Goal: Task Accomplishment & Management: Manage account settings

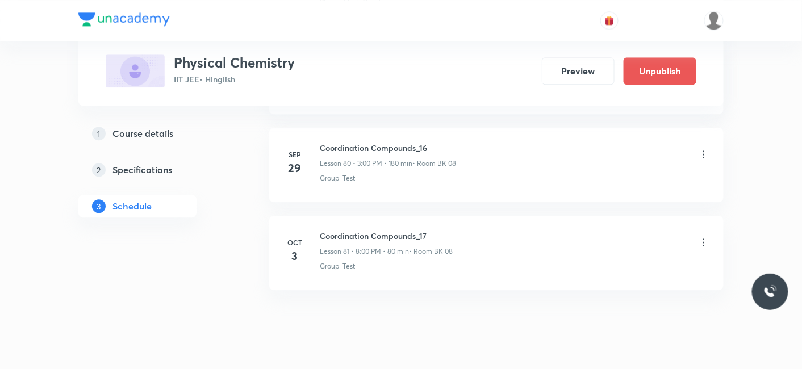
click at [705, 237] on icon at bounding box center [703, 242] width 11 height 11
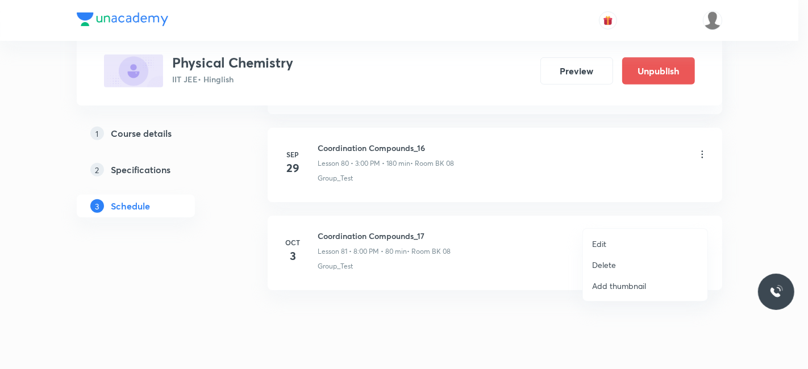
click at [599, 243] on p "Edit" at bounding box center [599, 244] width 14 height 12
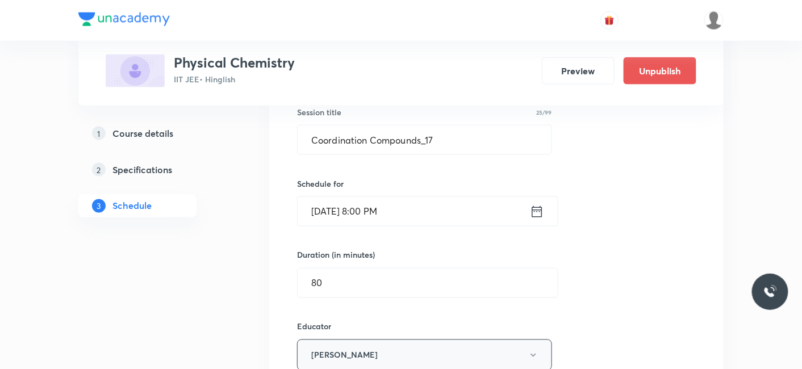
scroll to position [7253, 0]
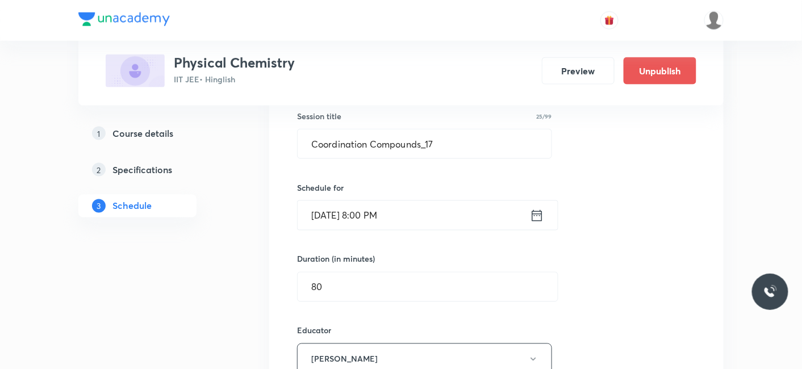
click at [403, 201] on input "Oct 3, 2025, 8:00 PM" at bounding box center [414, 215] width 232 height 29
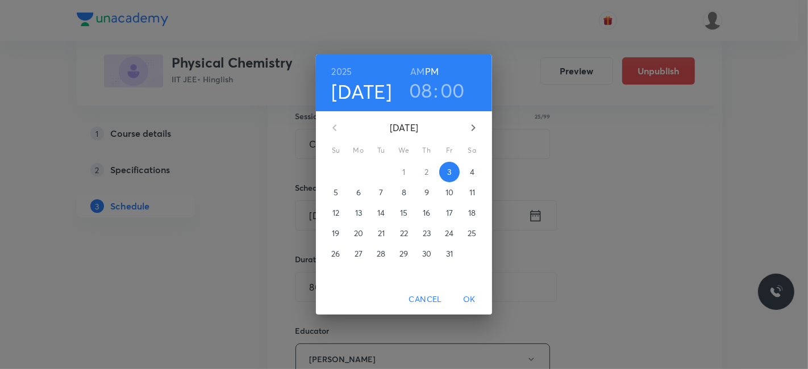
click at [417, 72] on h6 "AM" at bounding box center [417, 72] width 14 height 16
click at [466, 299] on span "OK" at bounding box center [469, 300] width 27 height 14
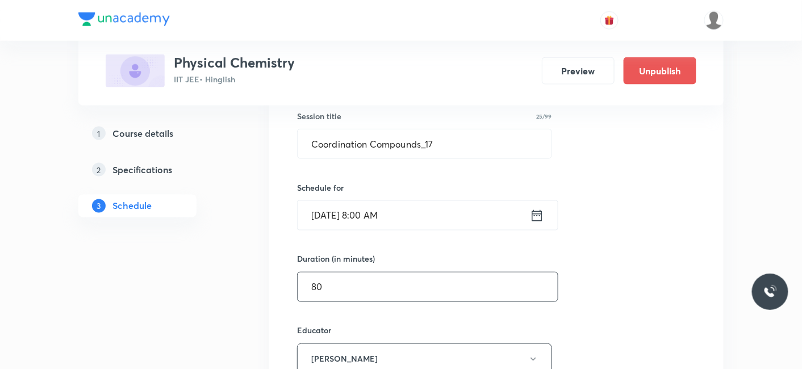
click at [378, 273] on input "80" at bounding box center [428, 287] width 260 height 29
type input "8"
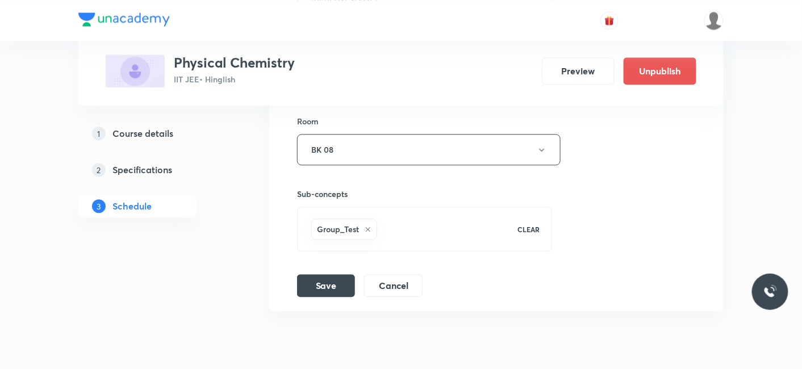
scroll to position [7632, 0]
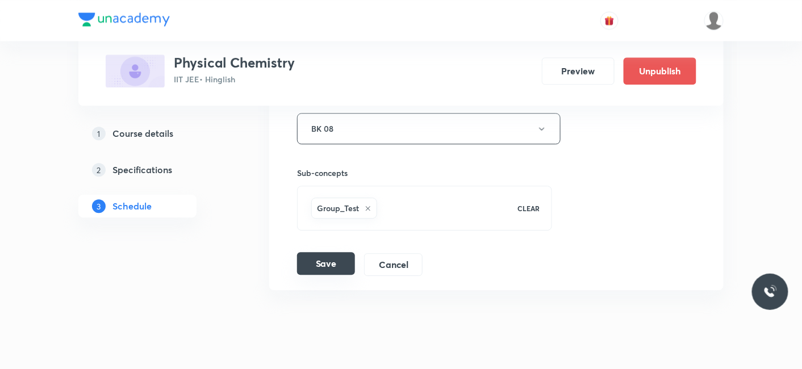
type input "72"
click at [332, 252] on button "Save" at bounding box center [326, 263] width 58 height 23
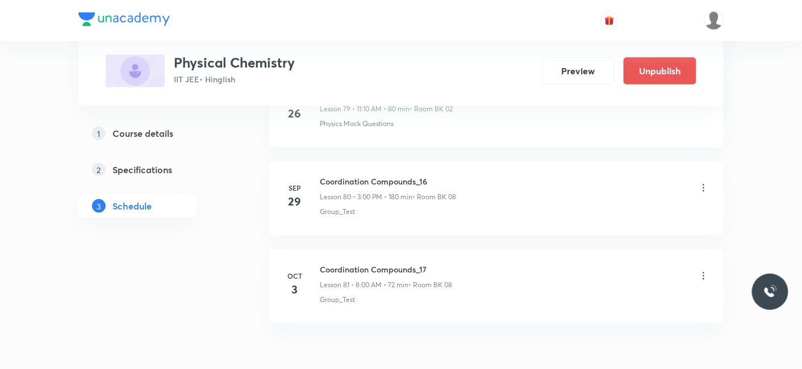
scroll to position [7061, 0]
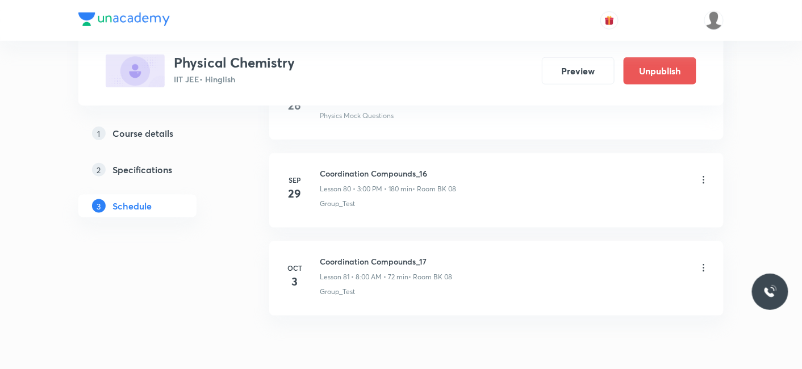
scroll to position [7124, 0]
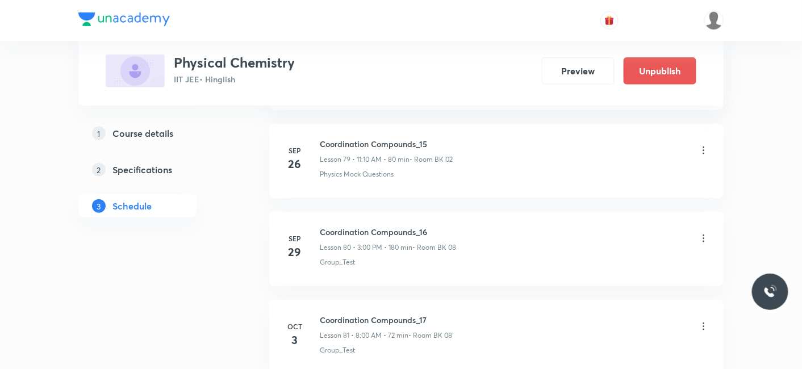
scroll to position [6935, 0]
